Goal: Information Seeking & Learning: Check status

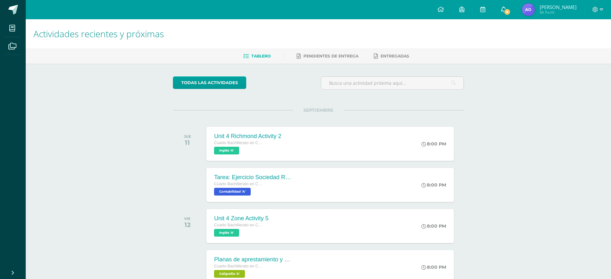
click at [508, 6] on link "9" at bounding box center [503, 9] width 21 height 19
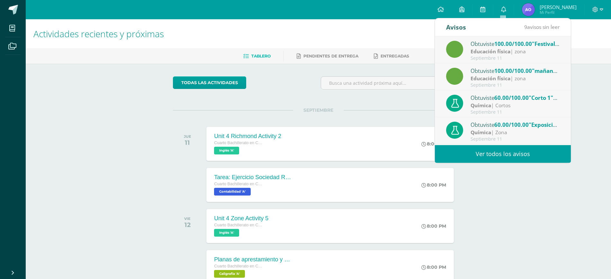
click at [482, 44] on div "Obtuviste 100.00/100.00 "Festival de Gimnasias" en Educación física" at bounding box center [514, 44] width 89 height 8
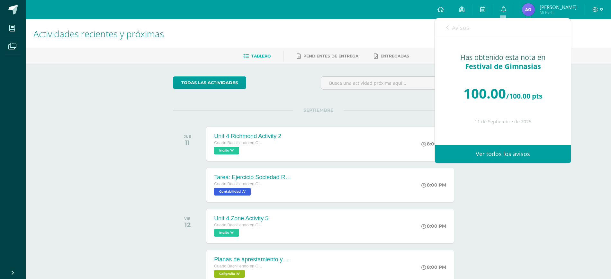
click at [443, 27] on div "Avisos 8 avisos sin leer Avisos" at bounding box center [503, 27] width 136 height 18
click at [451, 24] on link "Avisos" at bounding box center [457, 27] width 23 height 18
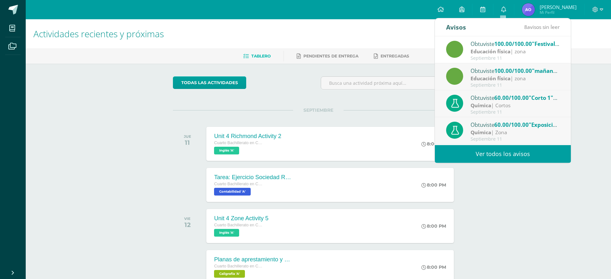
click at [496, 58] on div "Septiembre 11" at bounding box center [514, 58] width 89 height 5
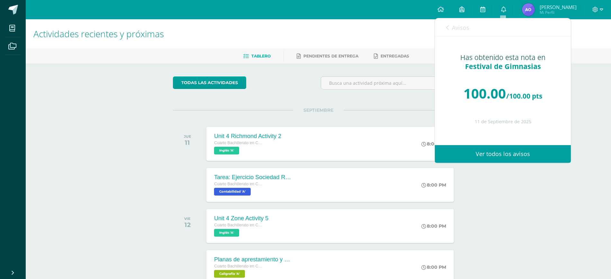
click at [455, 29] on span "Avisos" at bounding box center [460, 28] width 17 height 8
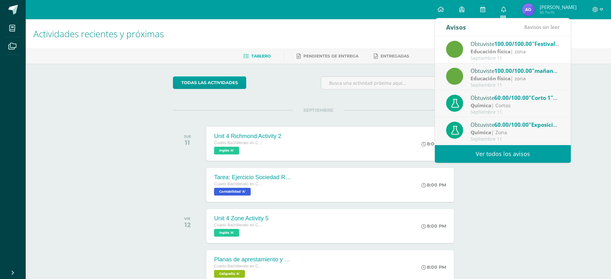
click at [507, 103] on div "Química | Cortos" at bounding box center [514, 105] width 89 height 7
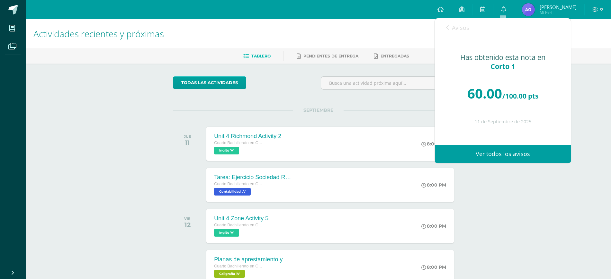
click at [450, 24] on link "Avisos" at bounding box center [457, 27] width 23 height 18
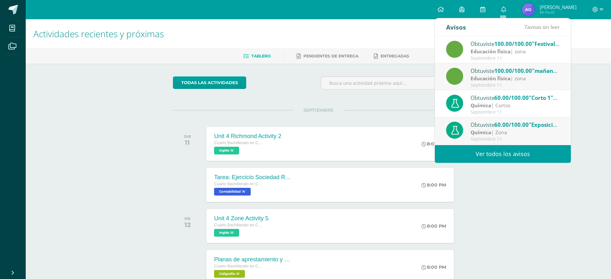
click at [495, 123] on div "Obtuviste 60.00/100.00 "Exposiciones tipos de reacciones químicas" en Química" at bounding box center [514, 124] width 89 height 8
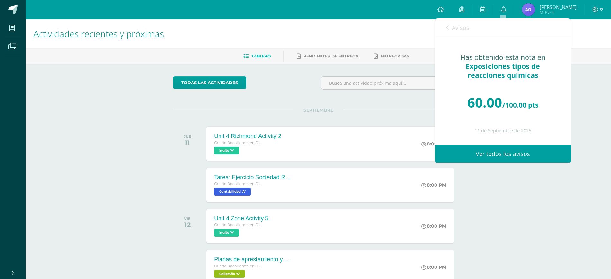
click at [473, 29] on div "Avisos 6 avisos sin leer Avisos" at bounding box center [503, 27] width 136 height 18
click at [458, 28] on span "Avisos" at bounding box center [460, 28] width 17 height 8
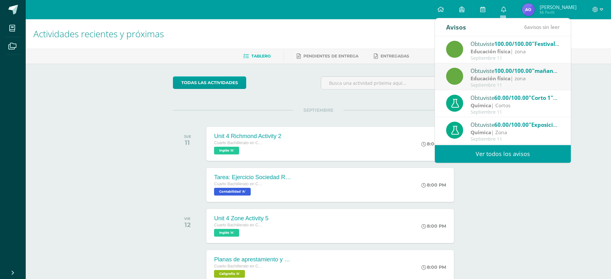
click at [502, 151] on link "Ver todos los avisos" at bounding box center [503, 154] width 136 height 18
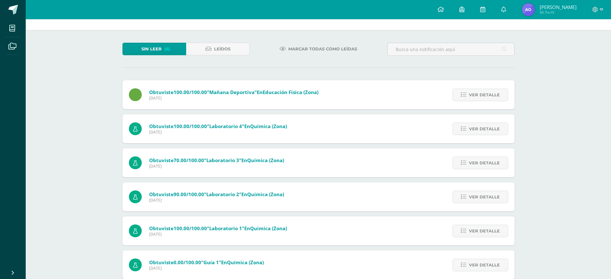
scroll to position [23, 0]
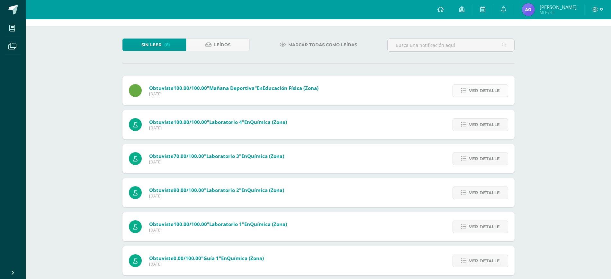
click at [491, 94] on span "Ver detalle" at bounding box center [484, 91] width 31 height 12
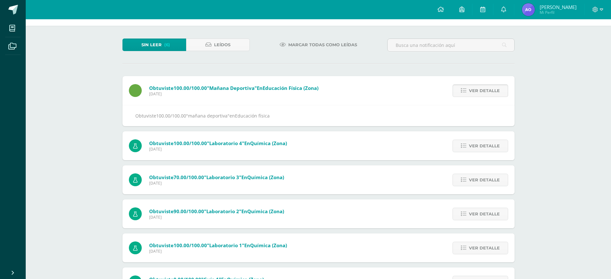
click at [491, 94] on span "Ver detalle" at bounding box center [484, 91] width 31 height 12
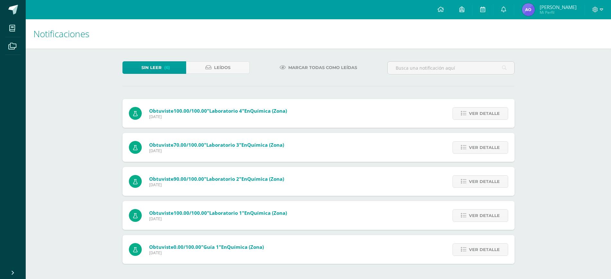
scroll to position [12, 0]
click at [491, 99] on div "Ver detalle" at bounding box center [479, 113] width 72 height 29
drag, startPoint x: 491, startPoint y: 94, endPoint x: 491, endPoint y: 102, distance: 8.0
click at [491, 102] on div "Ver detalle" at bounding box center [479, 113] width 72 height 29
click at [491, 108] on span "Ver detalle" at bounding box center [484, 114] width 31 height 12
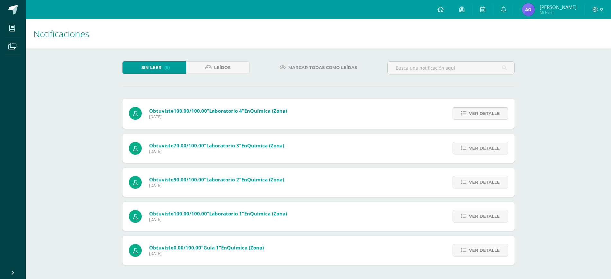
scroll to position [23, 0]
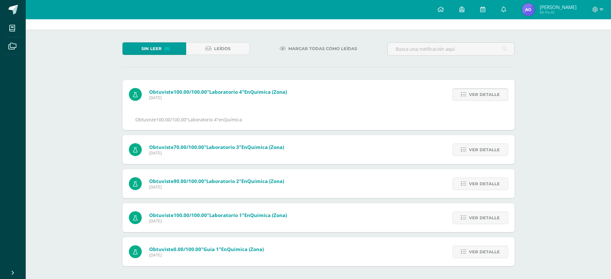
click at [491, 101] on link "Ver detalle" at bounding box center [480, 94] width 56 height 13
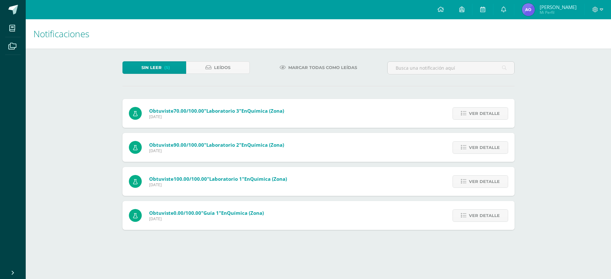
scroll to position [0, 0]
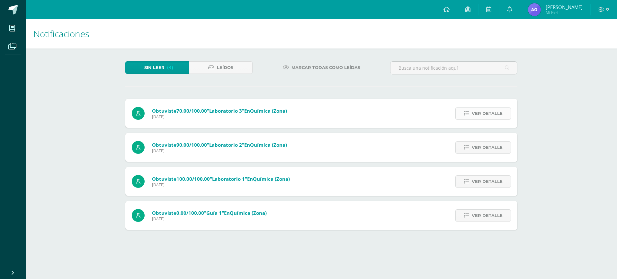
click at [487, 116] on span "Ver detalle" at bounding box center [487, 114] width 31 height 12
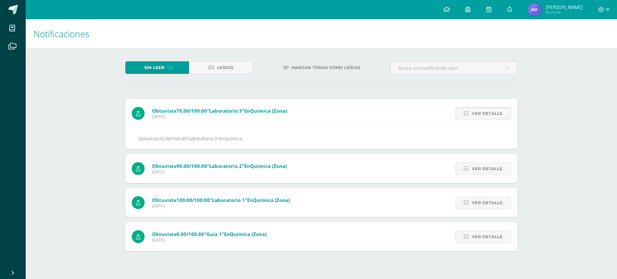
click at [487, 116] on span "Ver detalle" at bounding box center [487, 114] width 31 height 12
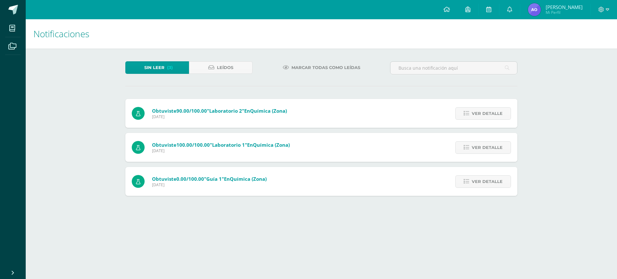
click at [487, 116] on span "Ver detalle" at bounding box center [487, 114] width 31 height 12
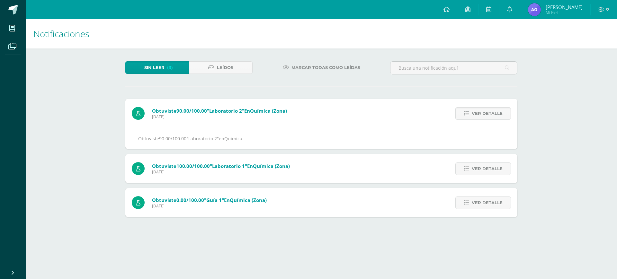
click at [487, 116] on span "Ver detalle" at bounding box center [487, 114] width 31 height 12
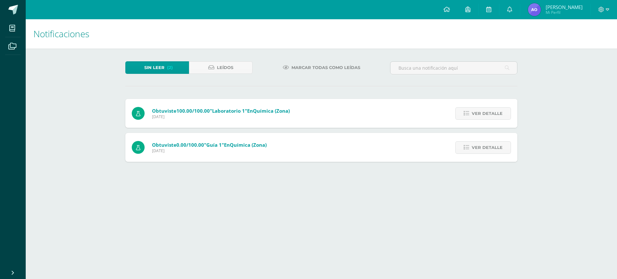
click at [487, 116] on span "Ver detalle" at bounding box center [487, 114] width 31 height 12
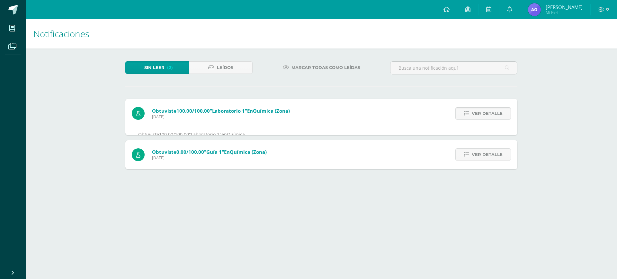
click at [487, 116] on span "Ver detalle" at bounding box center [487, 114] width 31 height 12
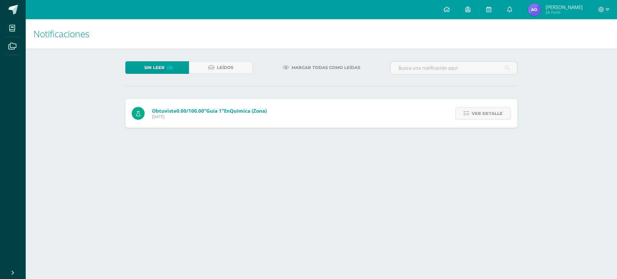
click at [487, 116] on span "Ver detalle" at bounding box center [487, 114] width 31 height 12
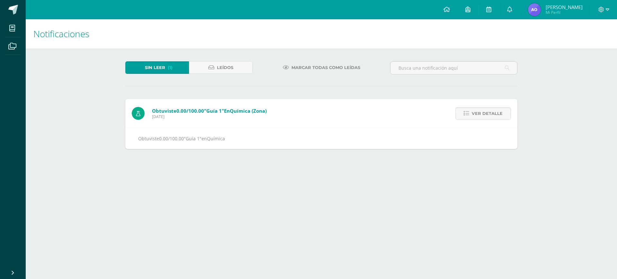
click at [487, 116] on span "Ver detalle" at bounding box center [487, 114] width 31 height 12
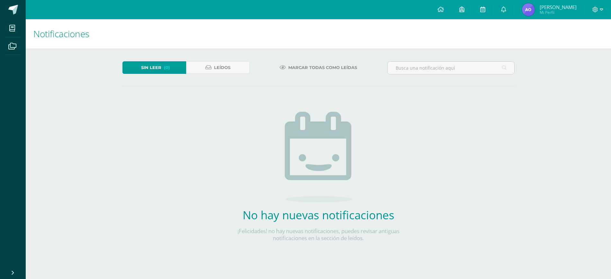
click at [533, 7] on img at bounding box center [528, 9] width 13 height 13
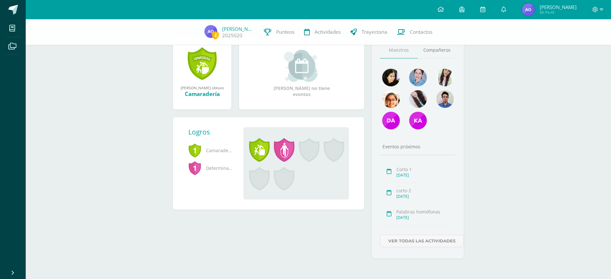
scroll to position [103, 0]
click at [62, 85] on div "2 [PERSON_NAME] Cuarto Bachillerato en CCLL en Computacion A Ver información pe…" at bounding box center [318, 108] width 585 height 341
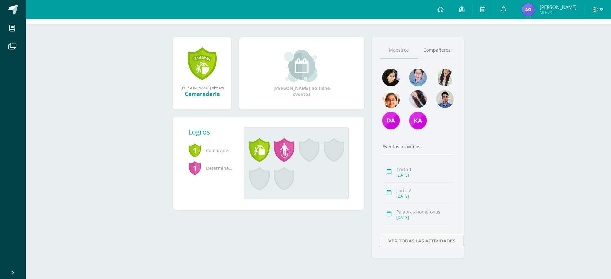
scroll to position [0, 0]
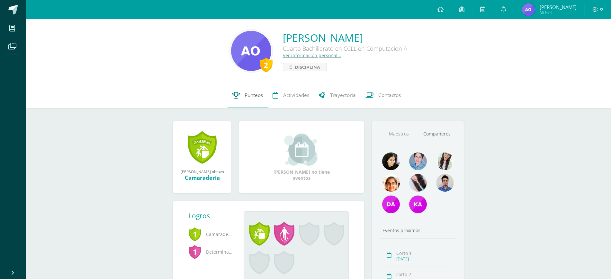
click at [263, 105] on link "Punteos" at bounding box center [247, 96] width 40 height 26
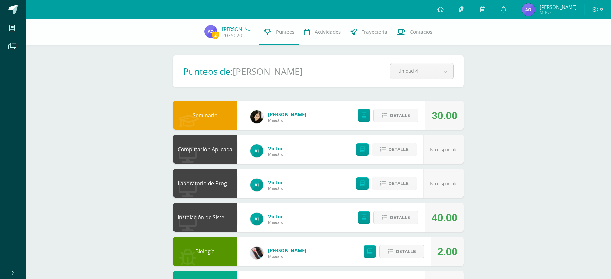
drag, startPoint x: 396, startPoint y: 131, endPoint x: 389, endPoint y: 114, distance: 18.7
click at [389, 114] on div "Detalle" at bounding box center [386, 115] width 77 height 29
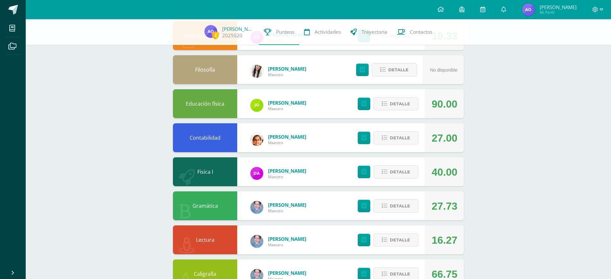
scroll to position [579, 0]
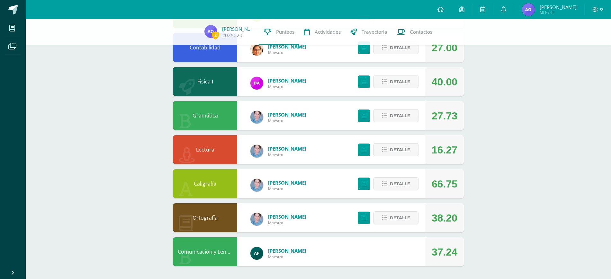
click at [394, 151] on div "Detalle" at bounding box center [386, 149] width 77 height 29
click at [390, 111] on span "Detalle" at bounding box center [400, 116] width 20 height 12
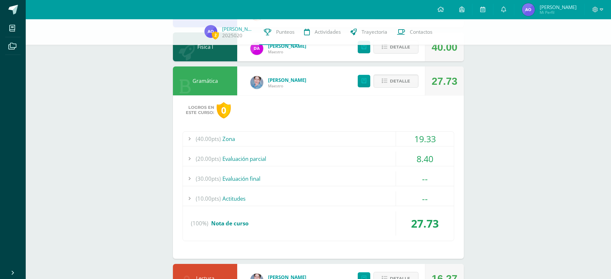
click at [264, 166] on div "(20.00pts) Evaluación parcial" at bounding box center [318, 159] width 271 height 14
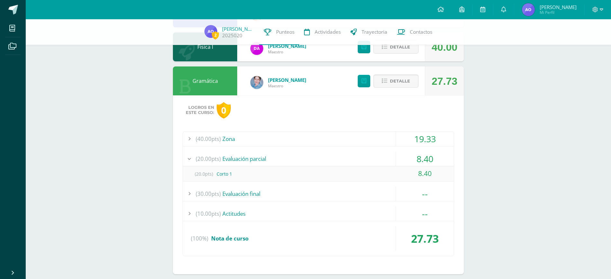
click at [264, 166] on div "(20.00pts) Evaluación parcial" at bounding box center [318, 159] width 271 height 14
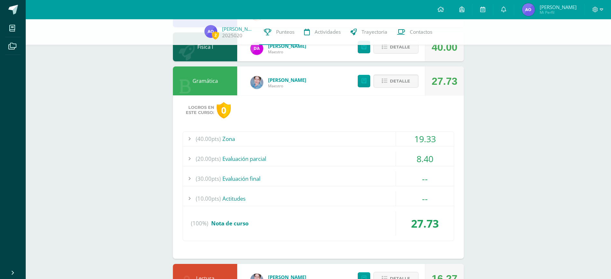
click at [230, 146] on div "(40.00pts) Zona" at bounding box center [318, 139] width 271 height 14
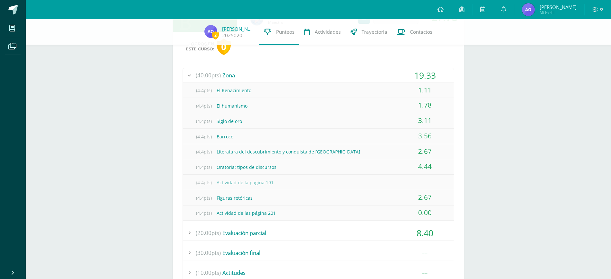
scroll to position [640, 0]
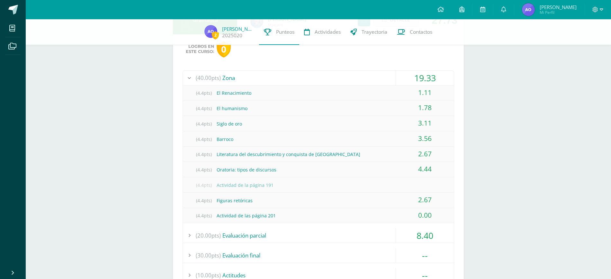
click at [234, 85] on div "(40.00pts) Zona" at bounding box center [318, 78] width 271 height 14
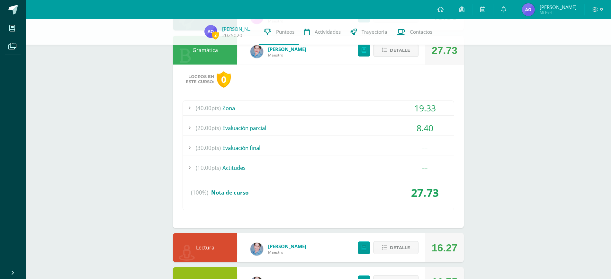
click at [394, 56] on span "Detalle" at bounding box center [400, 50] width 20 height 12
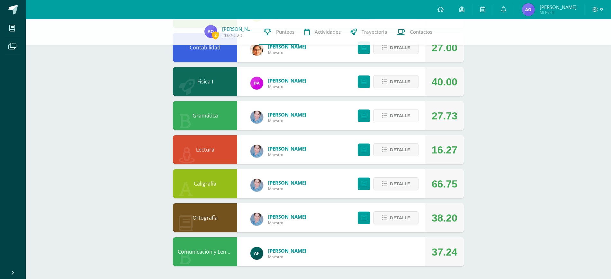
scroll to position [563, 0]
click at [395, 88] on span "Detalle" at bounding box center [400, 82] width 20 height 12
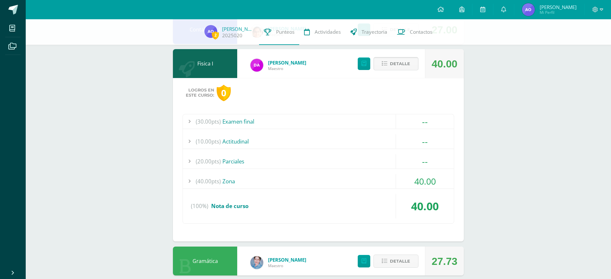
click at [395, 70] on span "Detalle" at bounding box center [400, 64] width 20 height 12
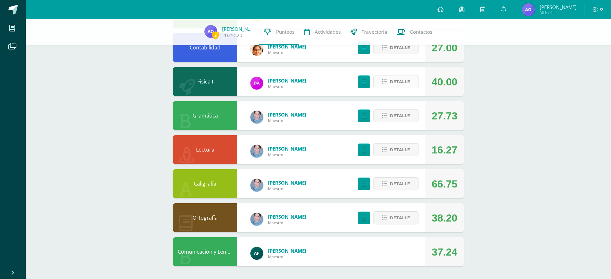
click at [395, 88] on span "Detalle" at bounding box center [400, 82] width 20 height 12
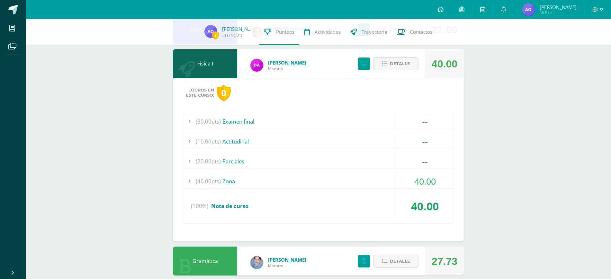
click at [232, 189] on div "(40.00pts) Zona" at bounding box center [318, 181] width 271 height 14
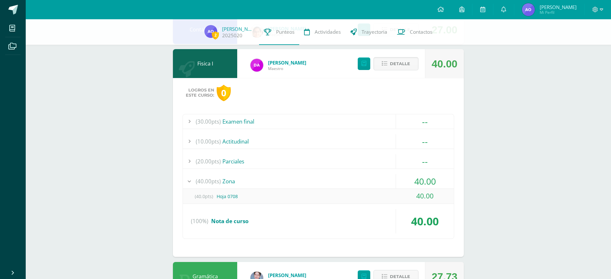
click at [232, 189] on div "(40.00pts) Zona" at bounding box center [318, 181] width 271 height 14
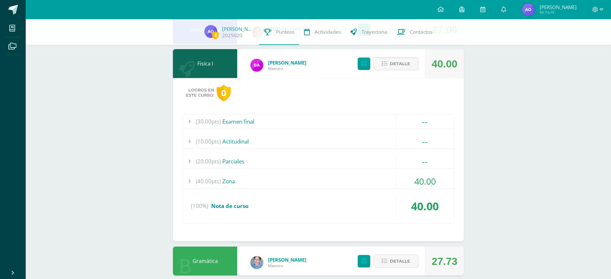
click at [232, 189] on div "(40.00pts) Zona" at bounding box center [318, 181] width 271 height 14
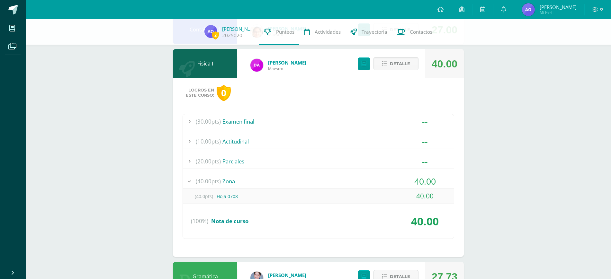
click at [350, 204] on div "(40.0pts) Hoja 0708" at bounding box center [318, 196] width 271 height 14
click at [390, 70] on span "Detalle" at bounding box center [400, 64] width 20 height 12
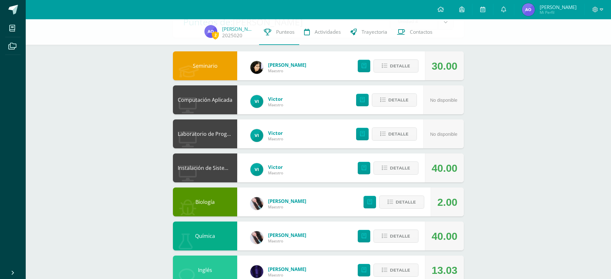
scroll to position [63, 0]
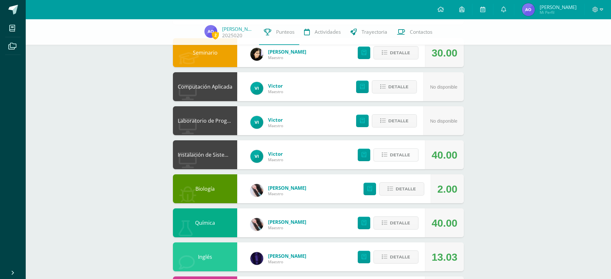
click at [390, 161] on span "Detalle" at bounding box center [400, 155] width 20 height 12
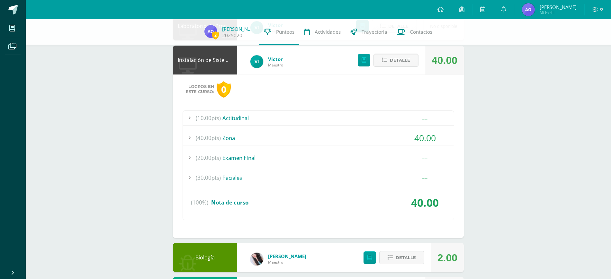
scroll to position [158, 0]
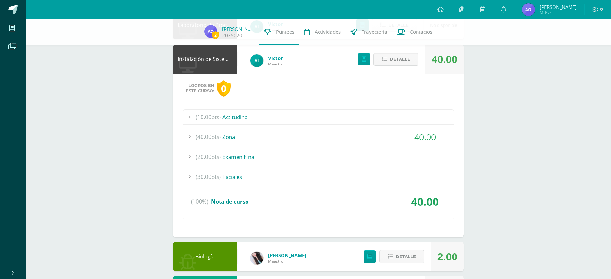
click at [238, 144] on div "(40.00pts) Zona" at bounding box center [318, 137] width 271 height 14
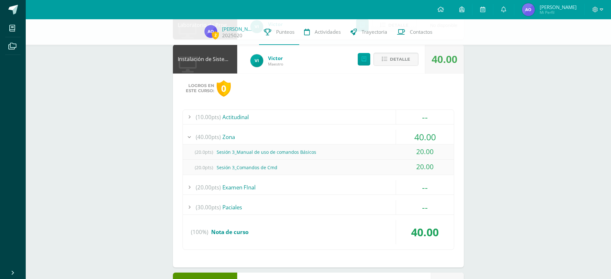
click at [234, 144] on div "(40.00pts) Zona" at bounding box center [318, 137] width 271 height 14
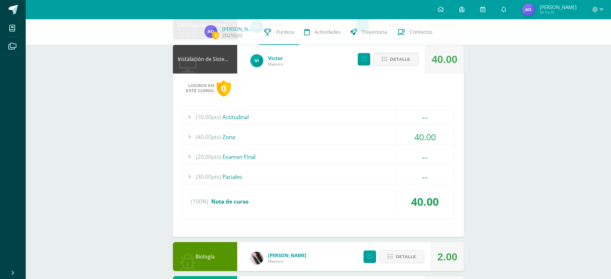
click at [244, 164] on div "(20.00pts) Examen FInal" at bounding box center [318, 157] width 271 height 14
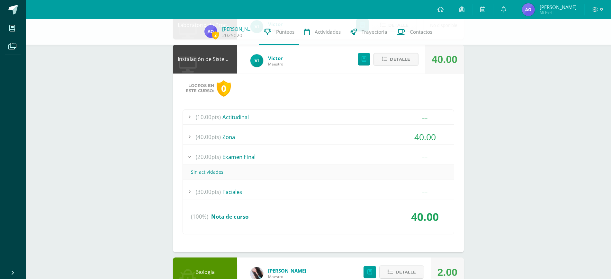
click at [244, 164] on div "(20.00pts) Examen FInal" at bounding box center [318, 157] width 271 height 14
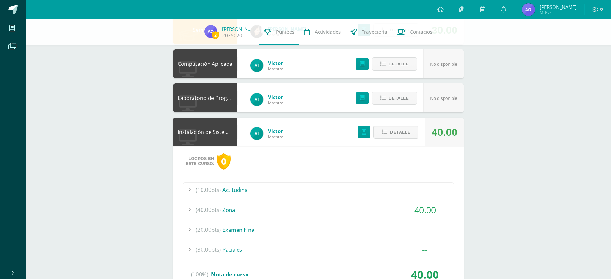
scroll to position [0, 0]
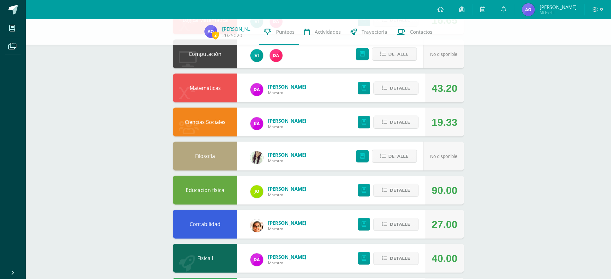
scroll to position [749, 0]
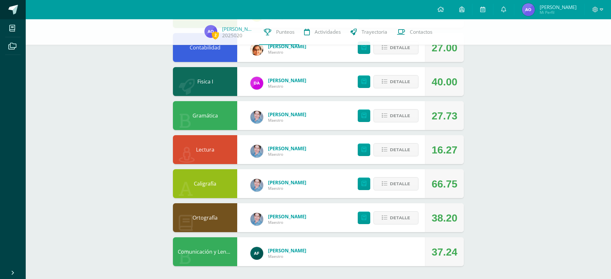
click at [6, 1] on link at bounding box center [13, 9] width 26 height 19
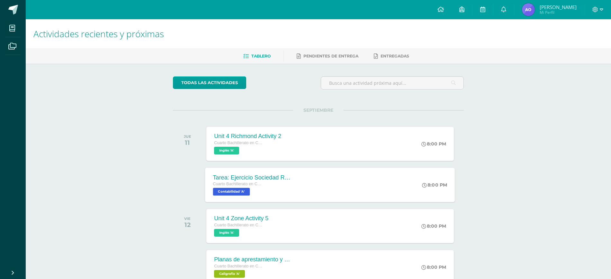
click at [272, 186] on div "Tarea: Ejercicio Sociedad Responsabilidad Limitada Cuarto Bachillerato en CCLL …" at bounding box center [252, 185] width 94 height 34
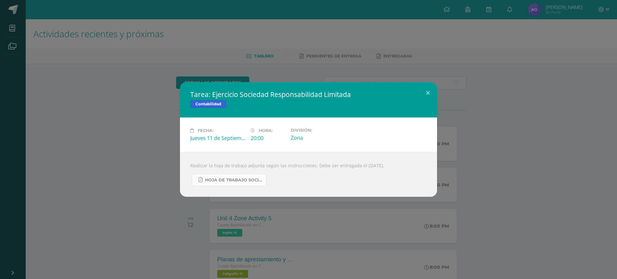
click at [232, 183] on span "Hoja de Trabajo Sociedad Responsabilidad Limitada.pdf" at bounding box center [234, 180] width 58 height 5
